Goal: Task Accomplishment & Management: Manage account settings

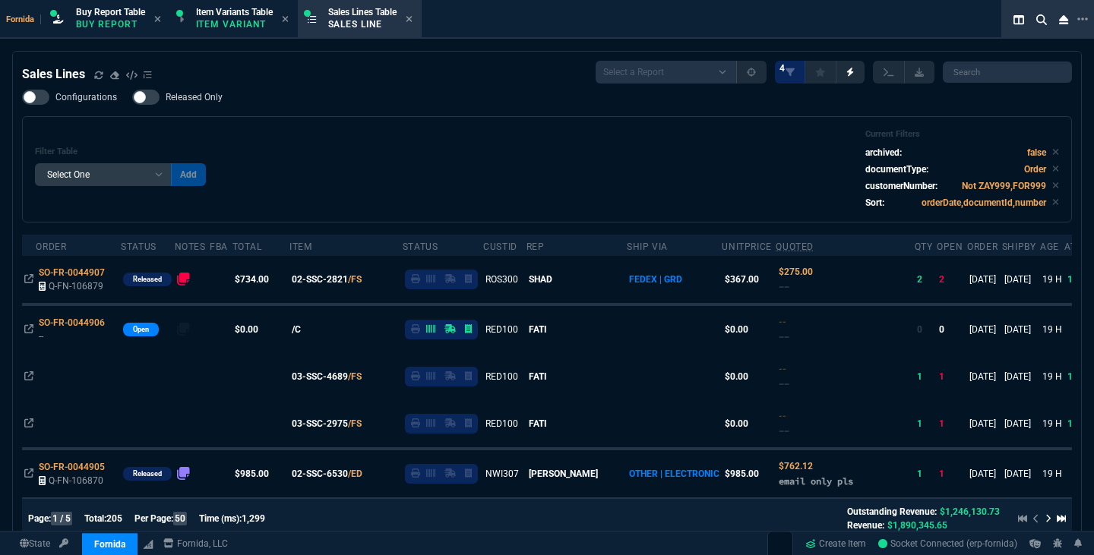
select select "1: BROV"
select select
click at [486, 174] on div "Filter Table Select One Add Filter () Age () ATS () Cond (itemVariantCode) Cust…" at bounding box center [547, 169] width 1024 height 81
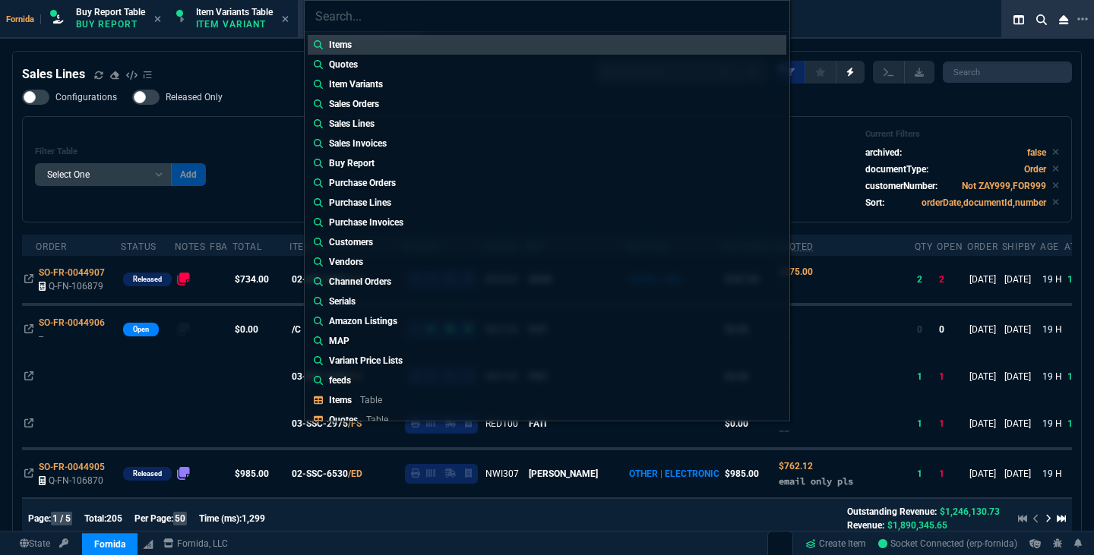
type input "Quotes: Q-FN-106878"
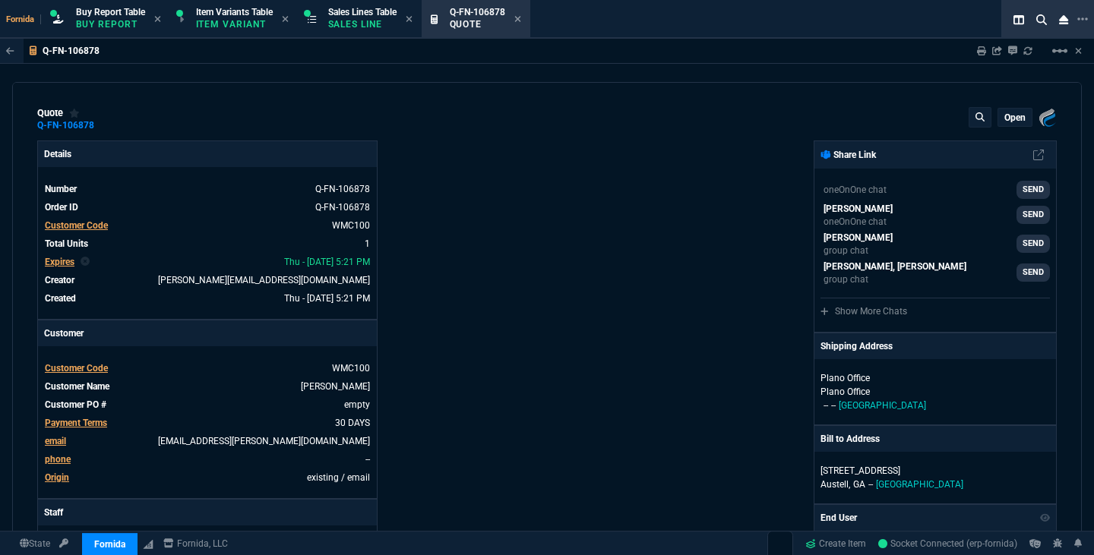
type input "10"
type input "17"
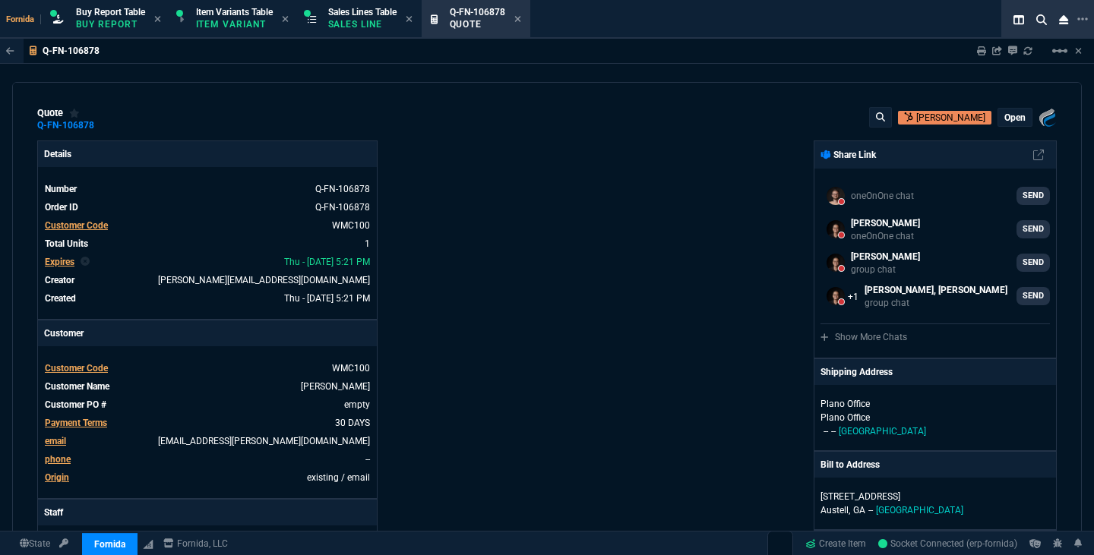
click at [1006, 115] on p "open" at bounding box center [1014, 118] width 21 height 12
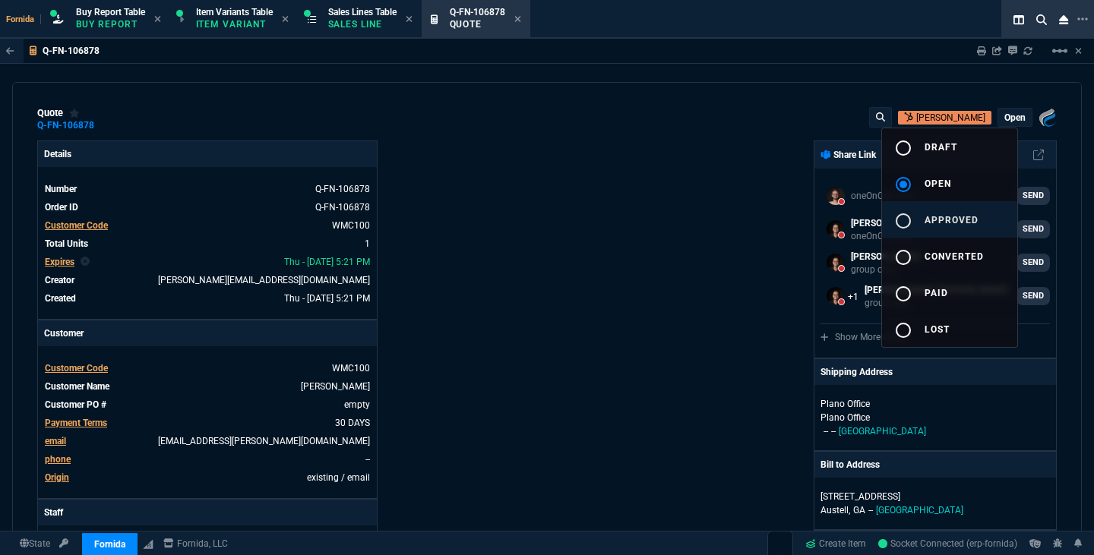
click at [968, 213] on button "radio_button_unchecked approved" at bounding box center [949, 219] width 135 height 36
click at [627, 218] on div at bounding box center [547, 277] width 1094 height 555
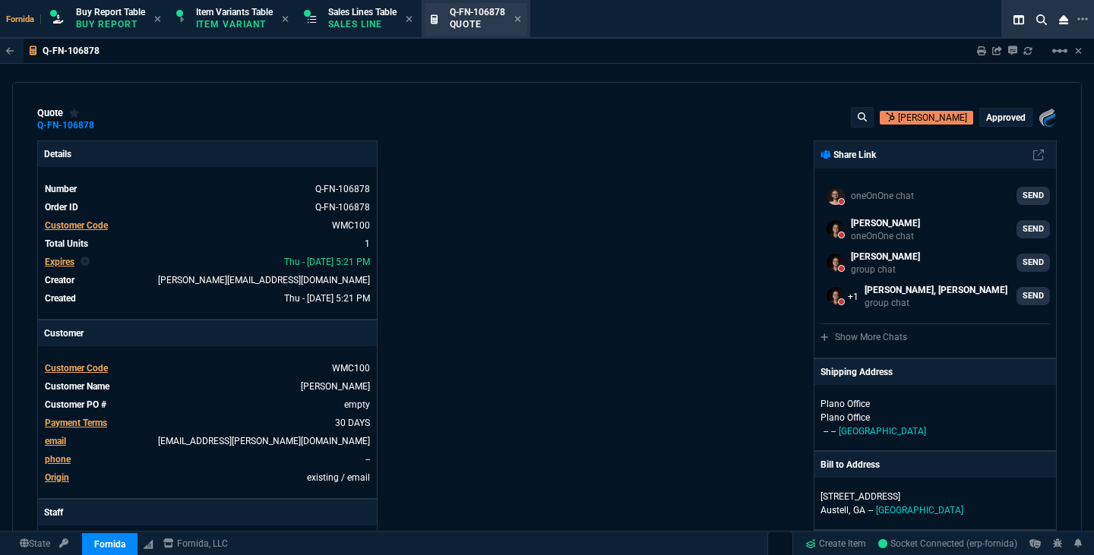
type input "10"
type input "17"
click at [527, 20] on div "Q-FN-106878 Quote" at bounding box center [476, 19] width 103 height 33
click at [527, 21] on div "Q-FN-106878 Quote" at bounding box center [476, 19] width 103 height 33
click at [520, 20] on icon at bounding box center [517, 19] width 6 height 6
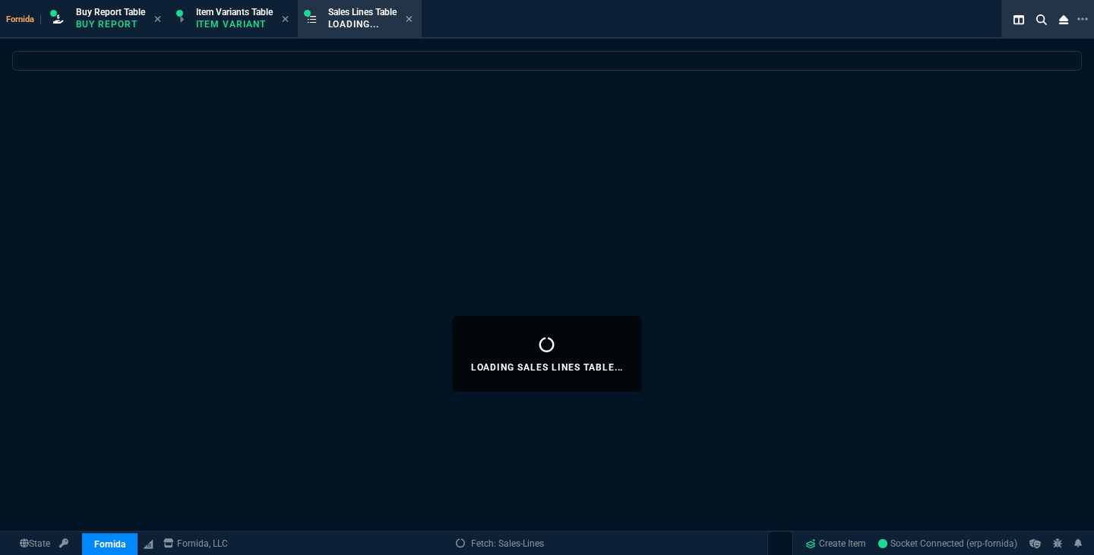
select select
